Goal: Transaction & Acquisition: Subscribe to service/newsletter

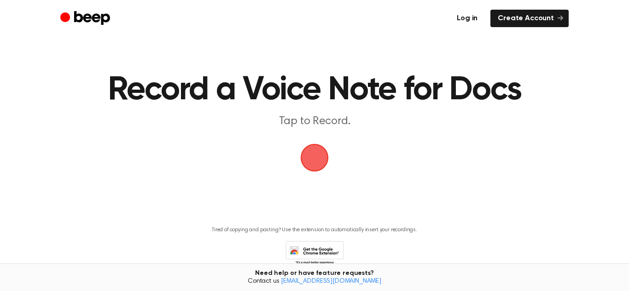
click at [469, 18] on link "Log in" at bounding box center [466, 18] width 35 height 17
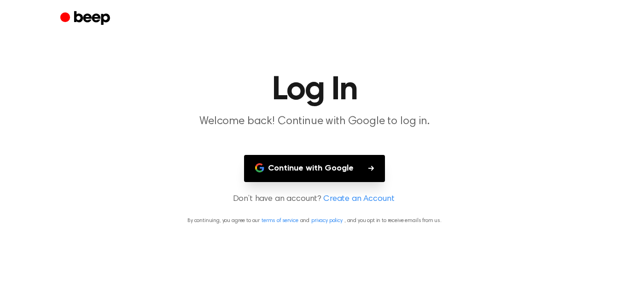
click at [328, 178] on button "Continue with Google" at bounding box center [314, 168] width 141 height 27
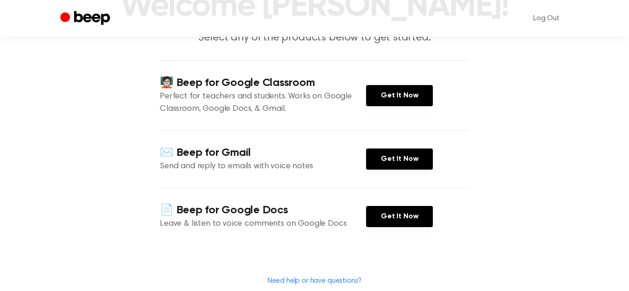
scroll to position [91, 0]
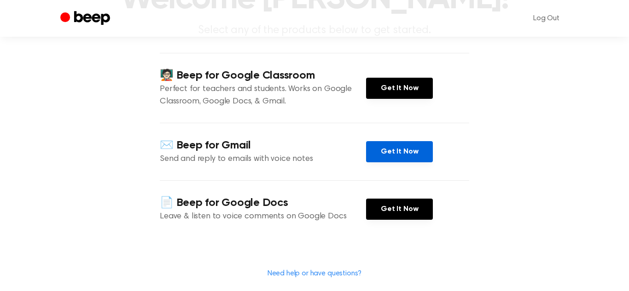
click at [388, 163] on link "Get It Now" at bounding box center [399, 151] width 67 height 21
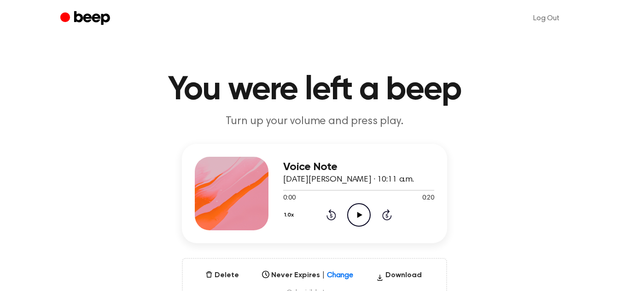
click at [354, 218] on icon "Play Audio" at bounding box center [358, 214] width 23 height 23
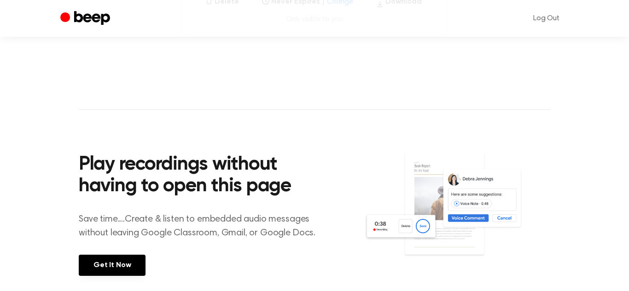
scroll to position [275, 0]
